Goal: Complete application form

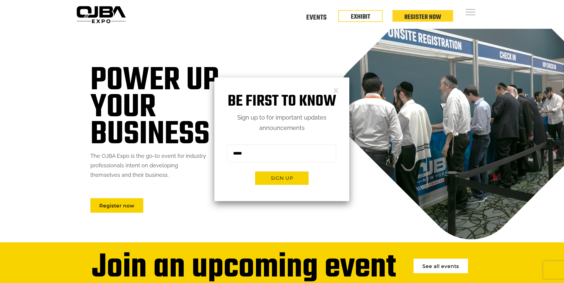
click at [338, 90] on link at bounding box center [335, 90] width 5 height 5
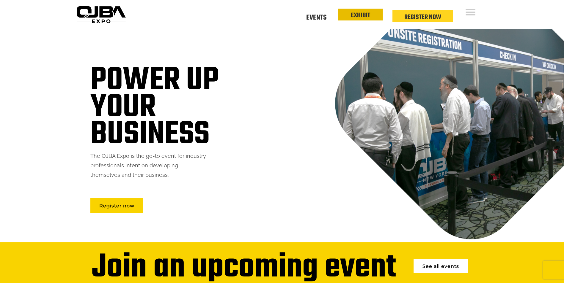
click at [353, 16] on link "EXHIBIT" at bounding box center [360, 15] width 19 height 10
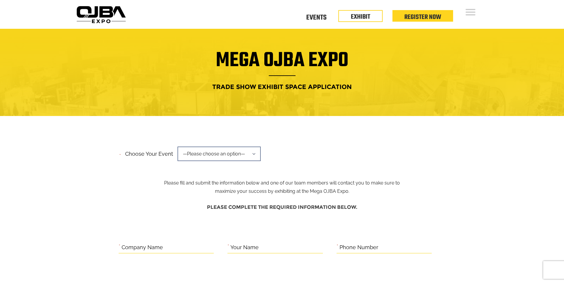
click at [239, 157] on span "—Please choose an option—" at bounding box center [218, 154] width 83 height 15
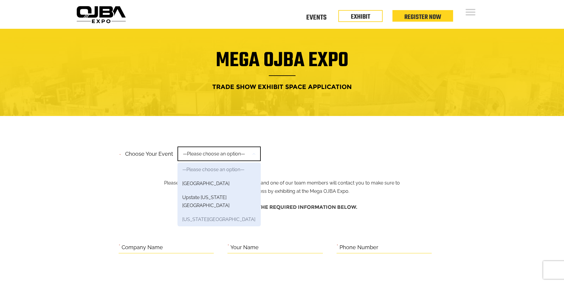
click at [235, 213] on link "New York Region" at bounding box center [218, 220] width 83 height 14
